Goal: Information Seeking & Learning: Learn about a topic

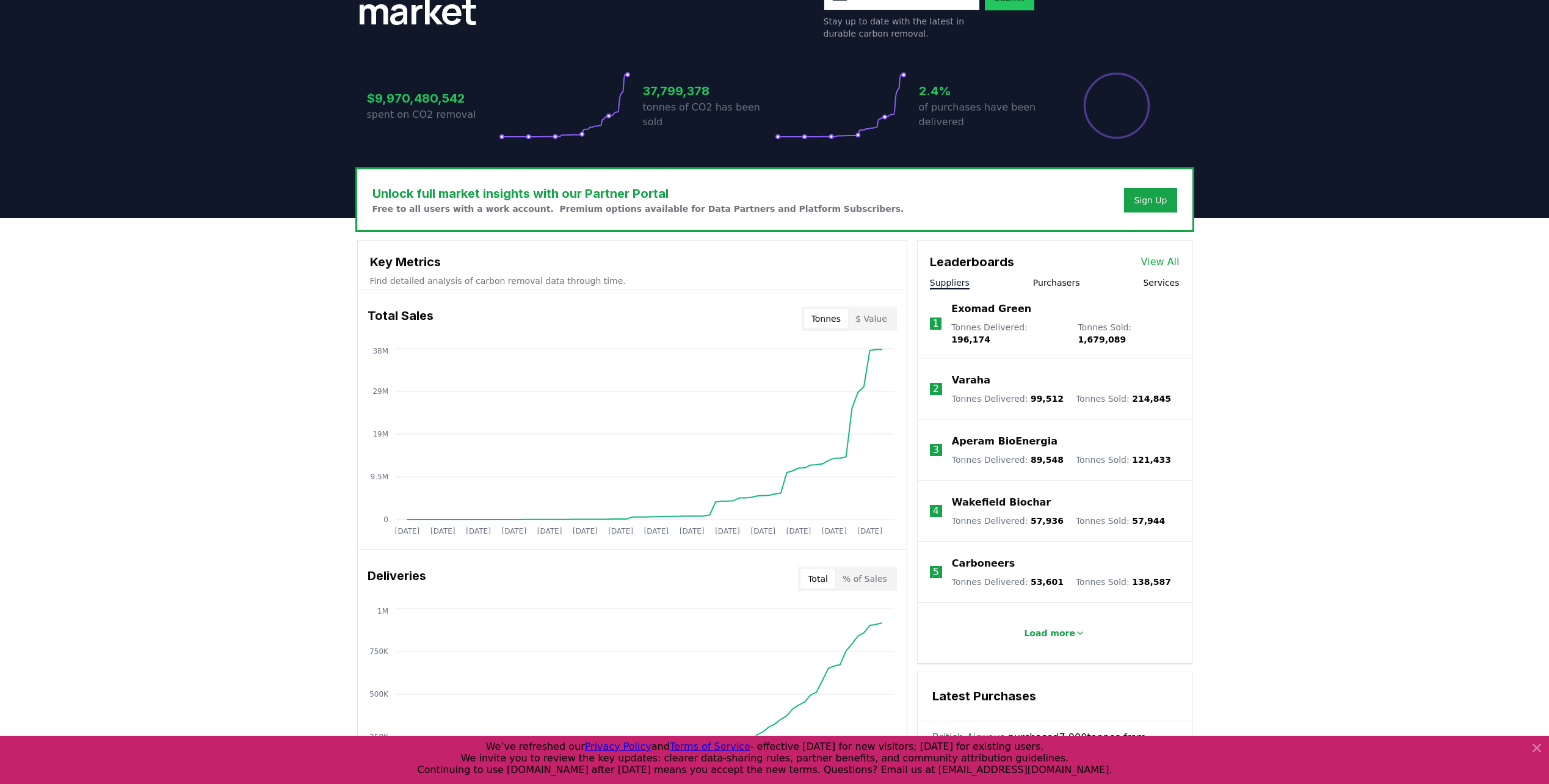
scroll to position [244, 0]
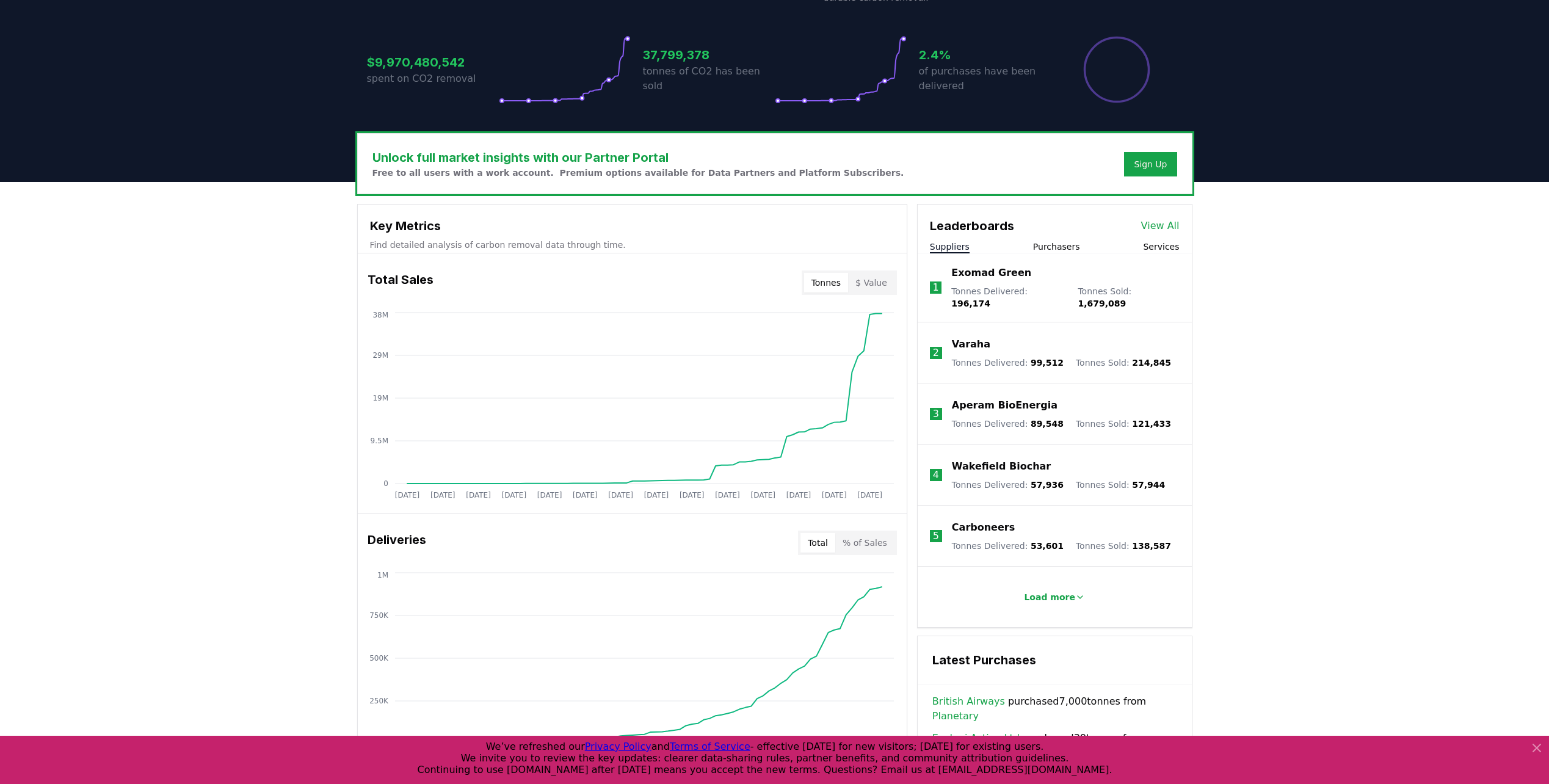
click at [1162, 225] on link "View All" at bounding box center [1160, 226] width 38 height 15
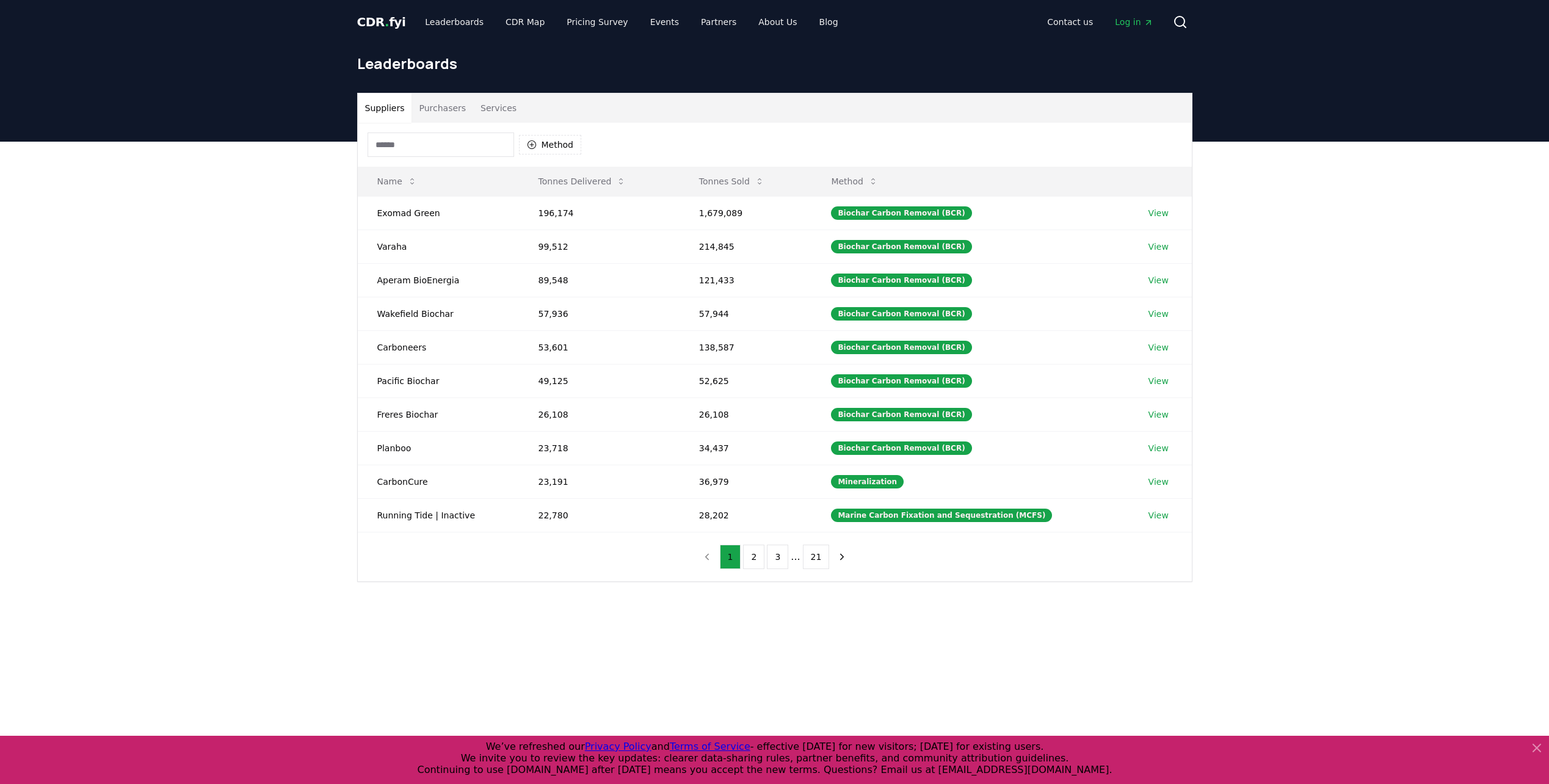
click at [417, 142] on input at bounding box center [441, 144] width 147 height 24
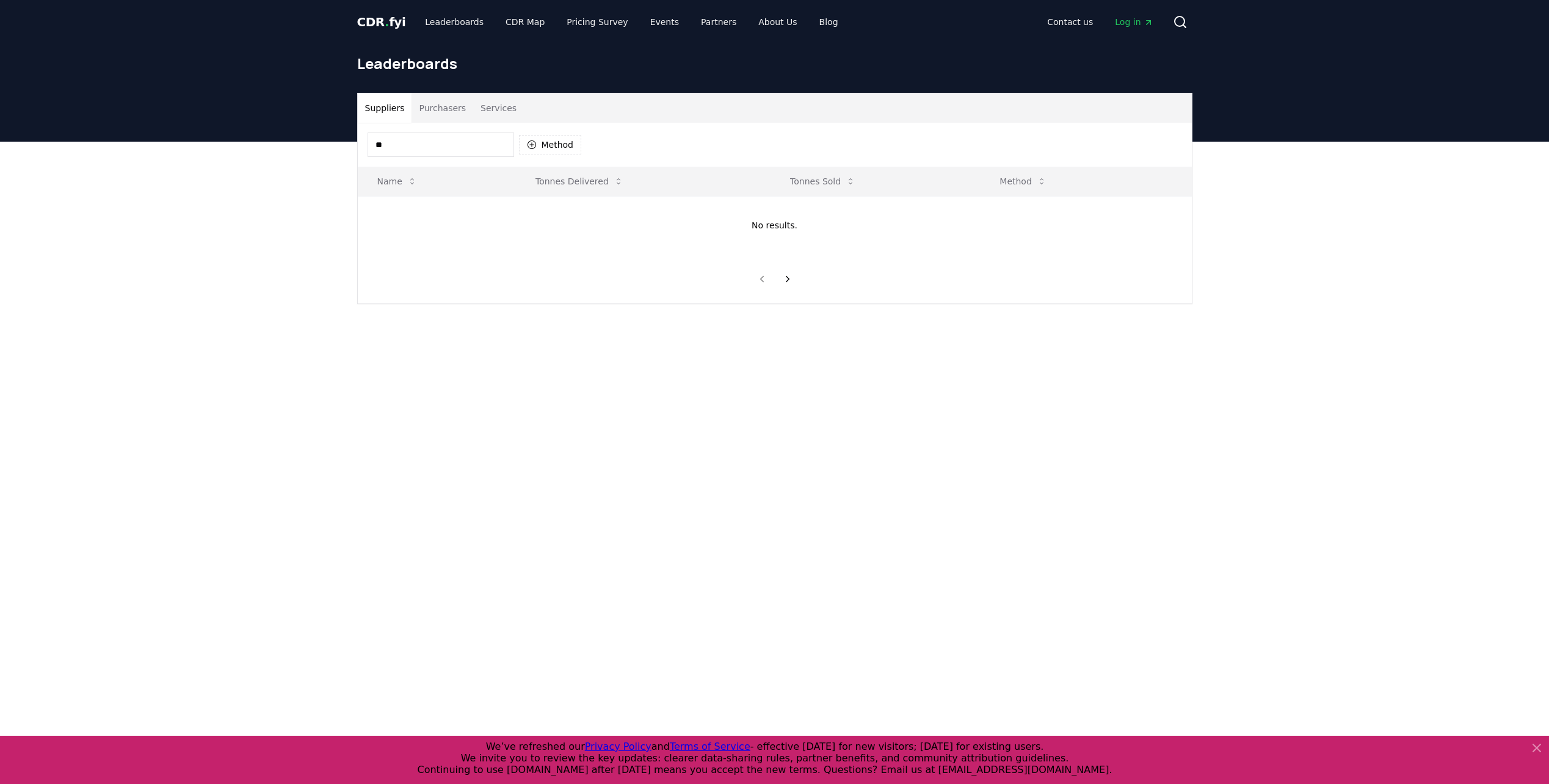
type input "*"
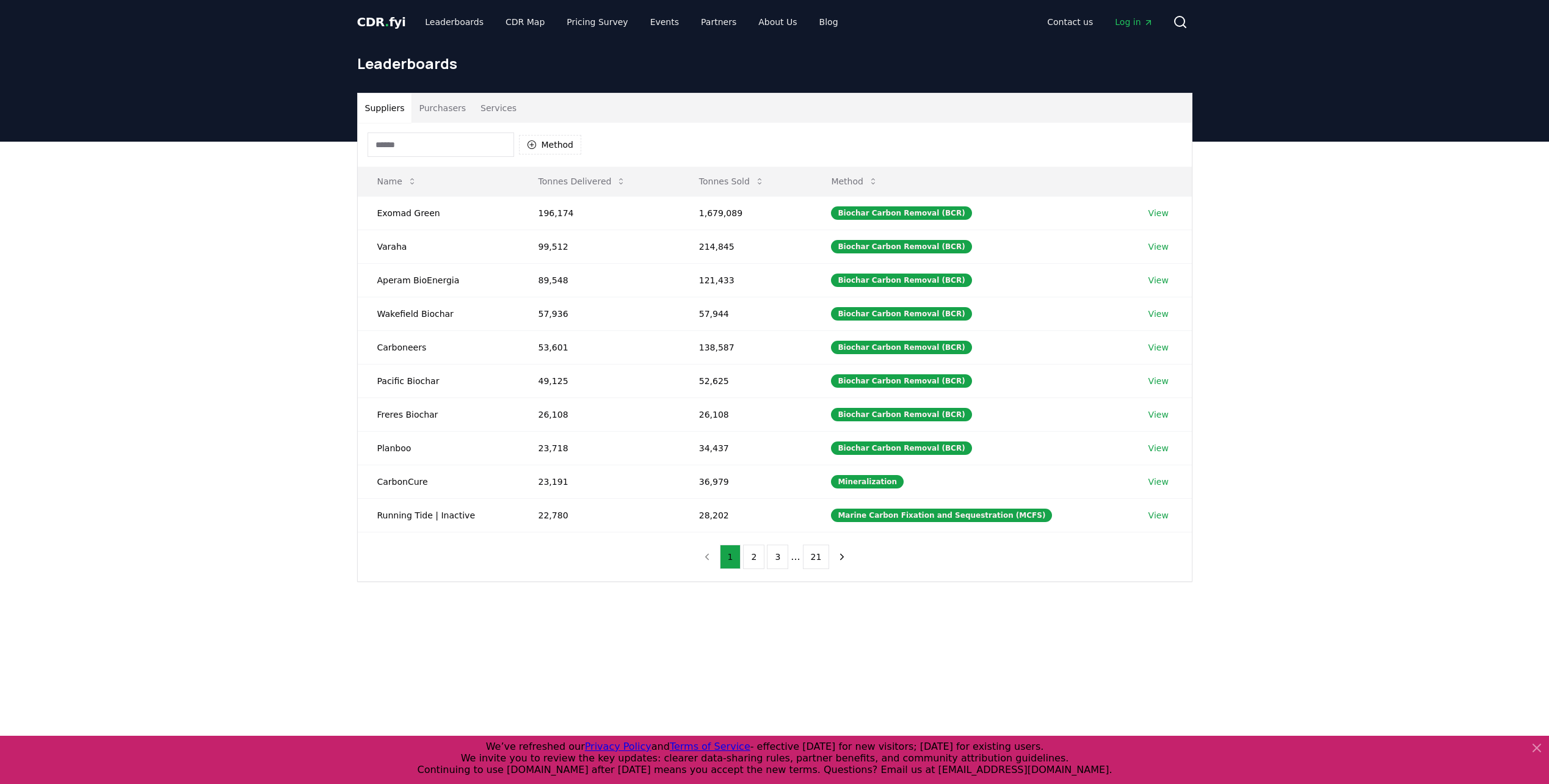
click at [316, 280] on div "Suppliers Purchasers Services Method Name Tonnes Delivered Tonnes Sold Method E…" at bounding box center [774, 386] width 1549 height 489
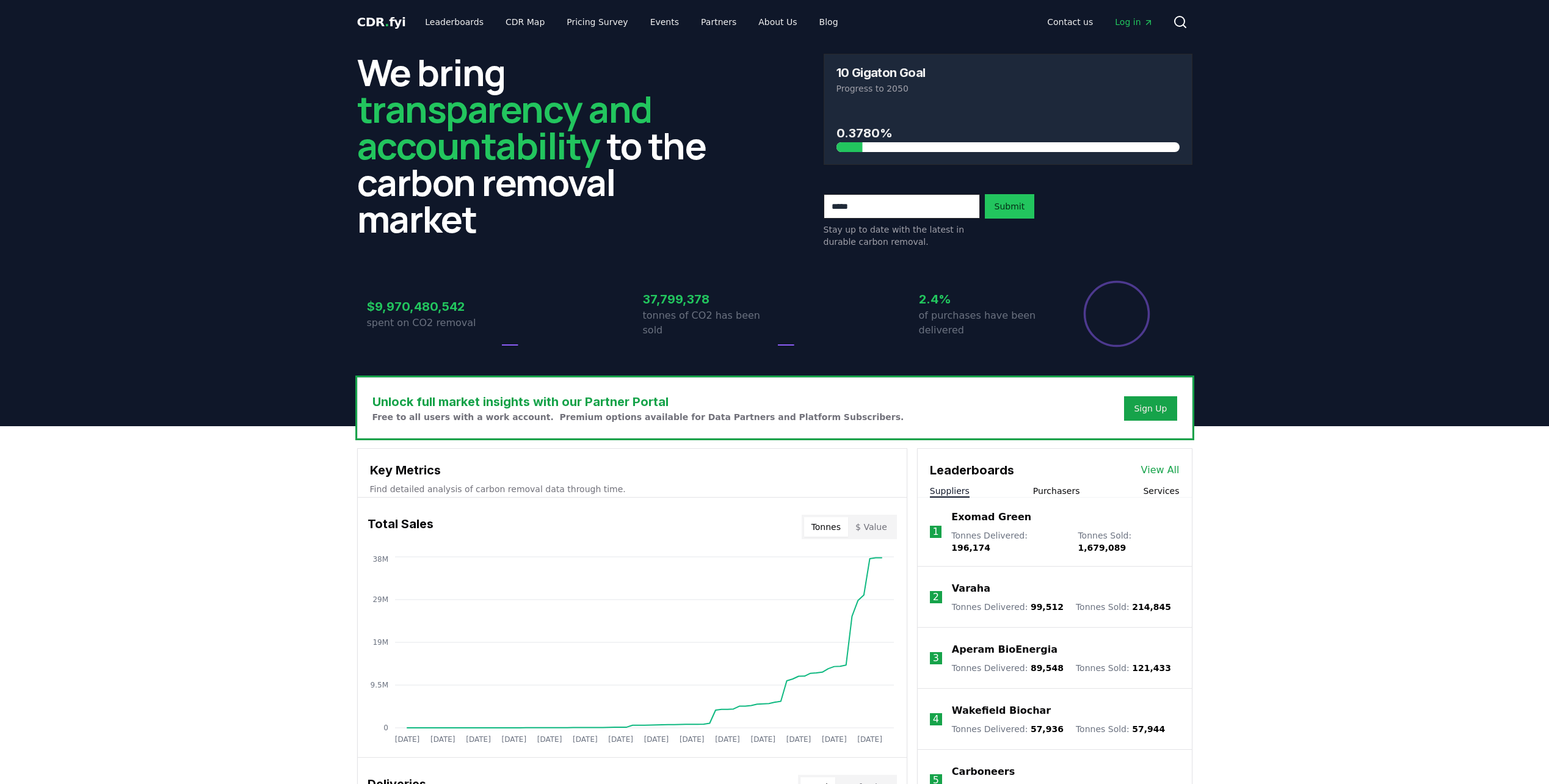
scroll to position [244, 0]
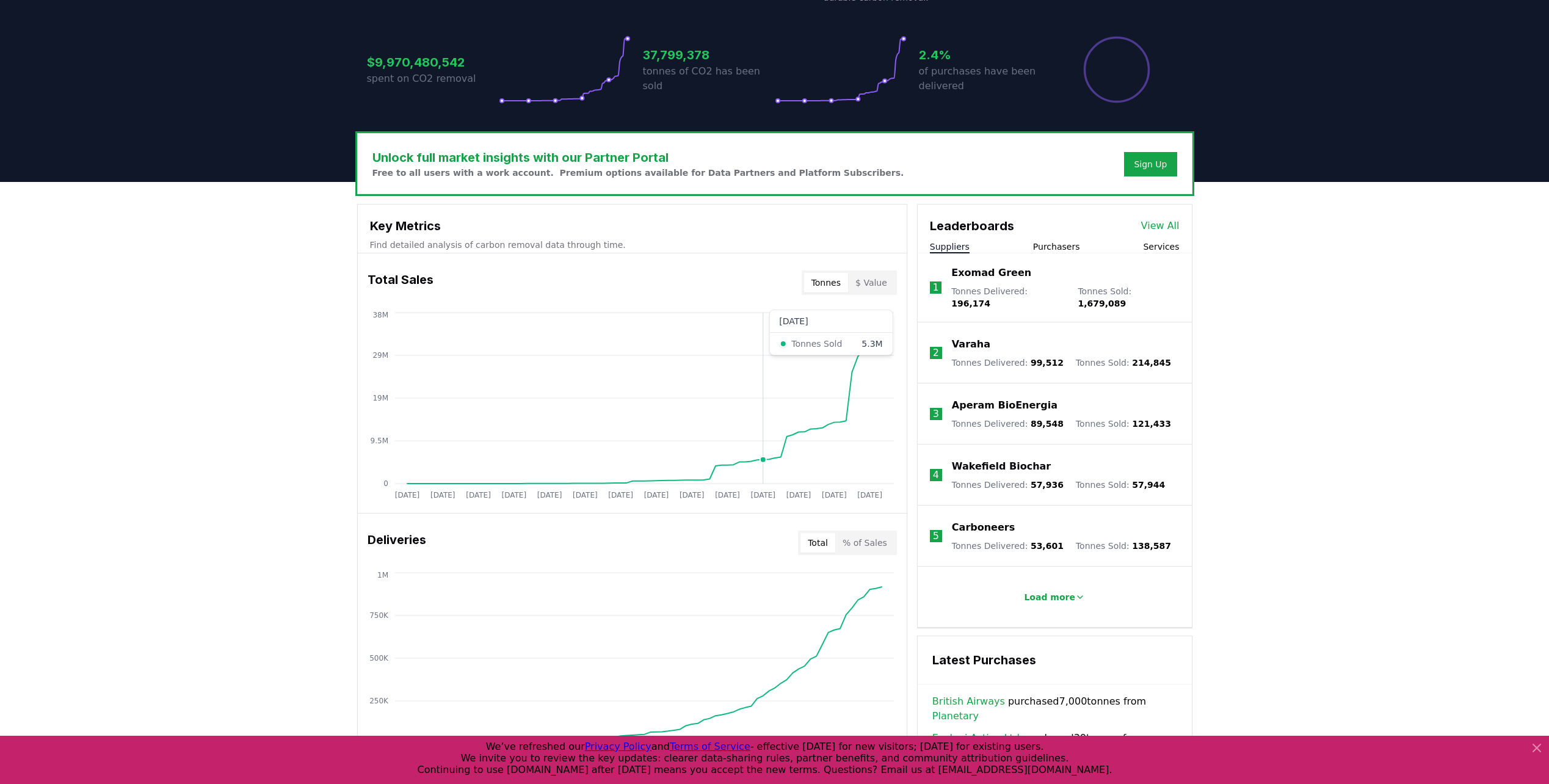
drag, startPoint x: 835, startPoint y: 420, endPoint x: 760, endPoint y: 410, distance: 75.7
click at [760, 410] on icon "[DATE] [DATE] [DATE] [DATE] [DATE] [DATE] [DATE] [DATE] [DATE] [DATE] [DATE] [D…" at bounding box center [627, 407] width 539 height 195
drag, startPoint x: 688, startPoint y: 321, endPoint x: 868, endPoint y: 473, distance: 235.6
click at [868, 473] on icon "Jan 2019 Jul 2019 Jan 2020 Jul 2020 Jan 2021 Jul 2021 Jan 2022 Jul 2022 Jan 202…" at bounding box center [627, 407] width 539 height 195
drag, startPoint x: 868, startPoint y: 473, endPoint x: 846, endPoint y: 467, distance: 22.8
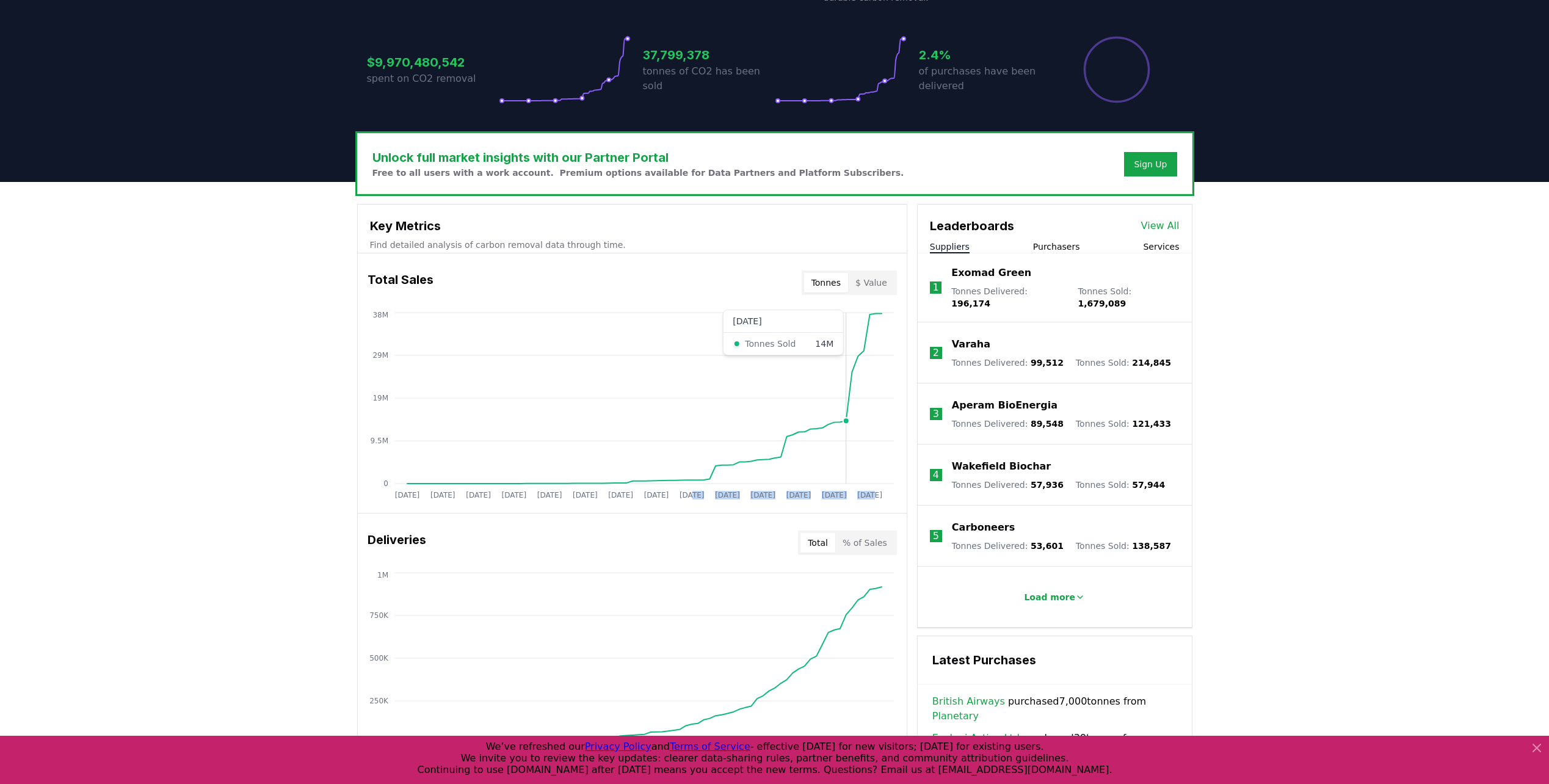
click at [846, 467] on icon "Jan 2019 Jul 2019 Jan 2020 Jul 2020 Jan 2021 Jul 2021 Jan 2022 Jul 2022 Jan 202…" at bounding box center [627, 407] width 539 height 195
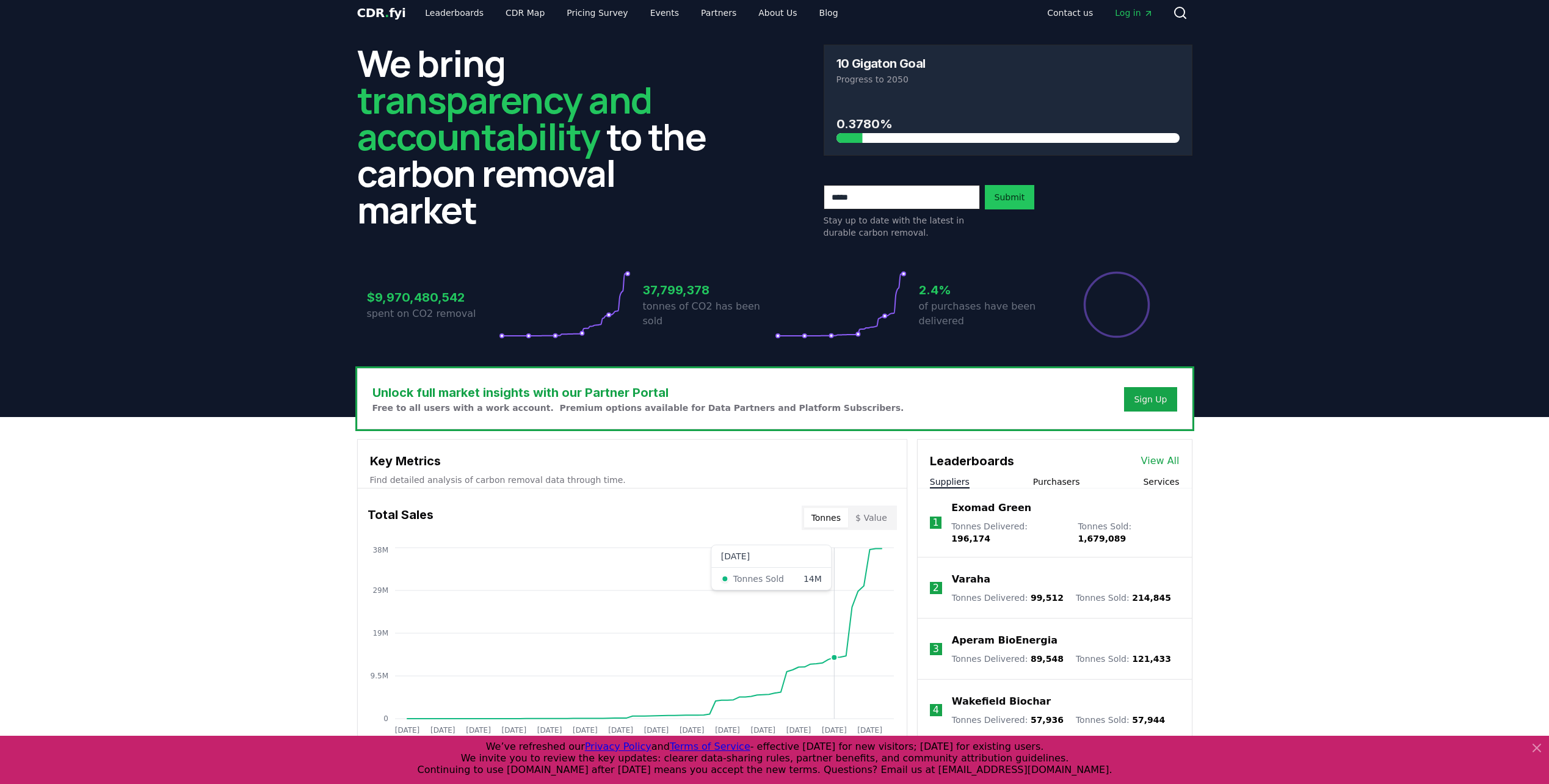
scroll to position [0, 0]
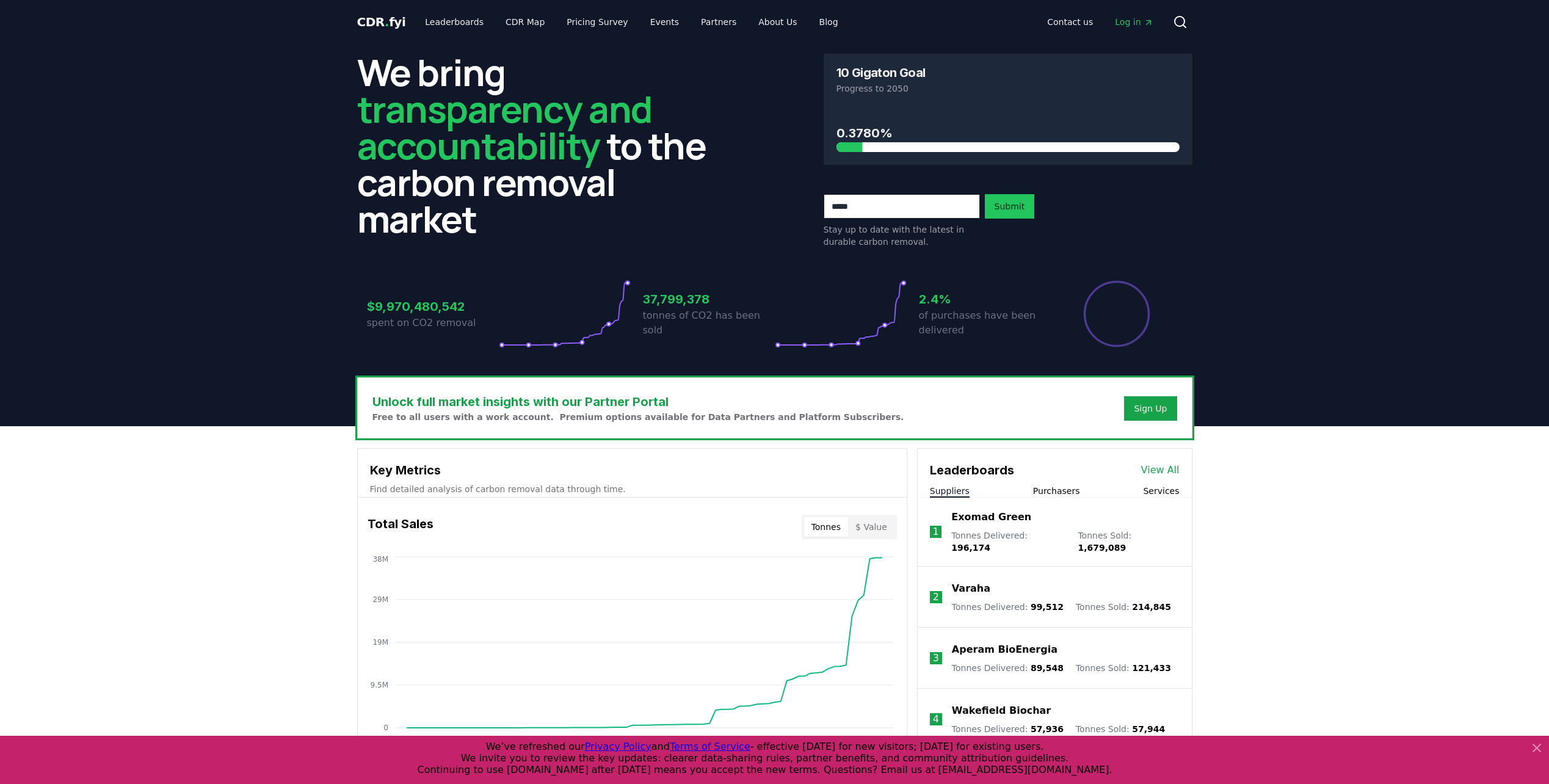
click at [1130, 18] on span "Log in" at bounding box center [1134, 22] width 38 height 12
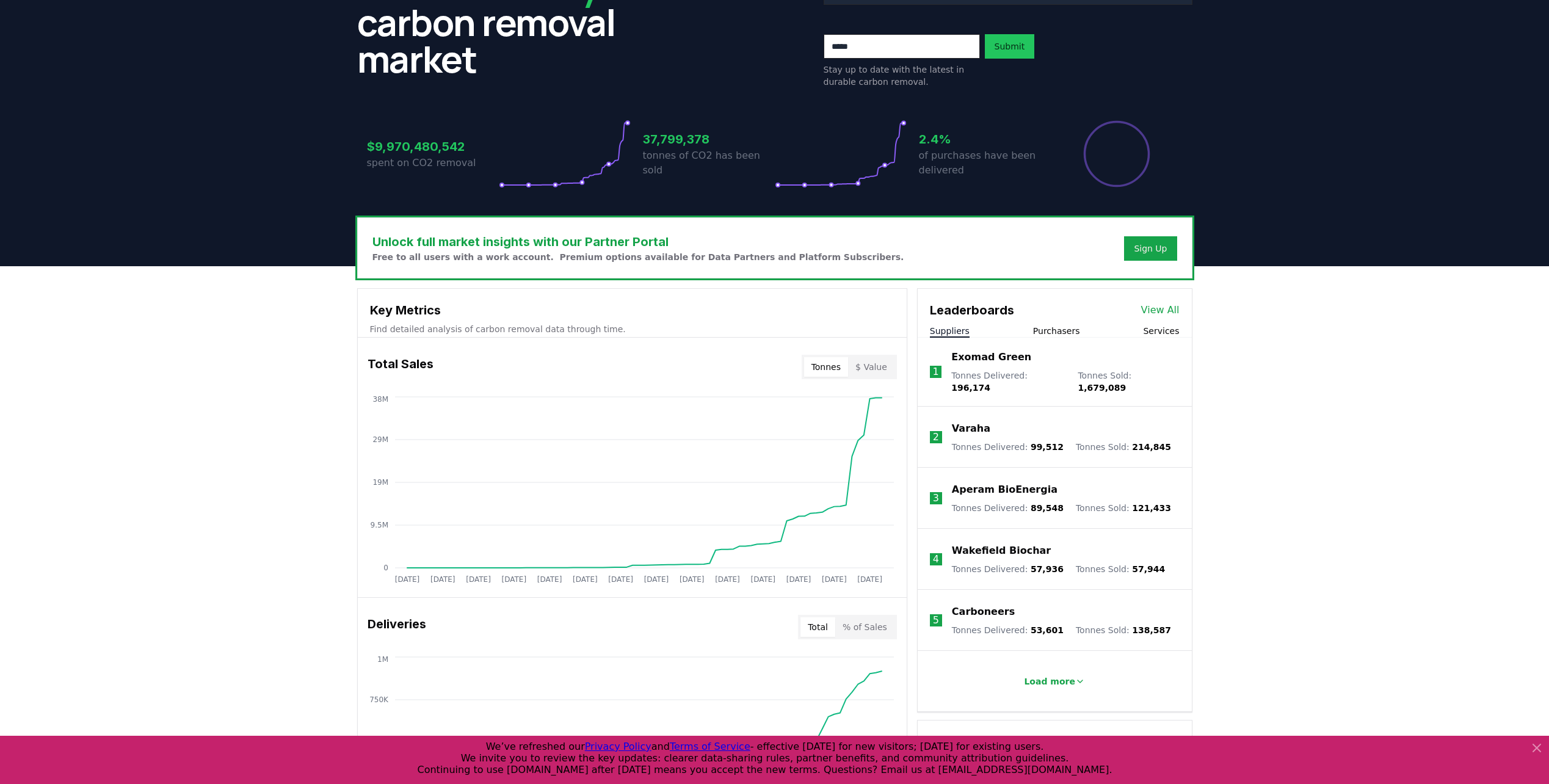
scroll to position [183, 0]
